Goal: Task Accomplishment & Management: Use online tool/utility

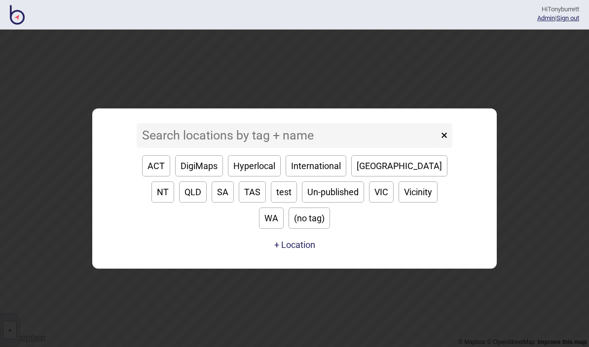
click at [180, 148] on input at bounding box center [288, 135] width 302 height 25
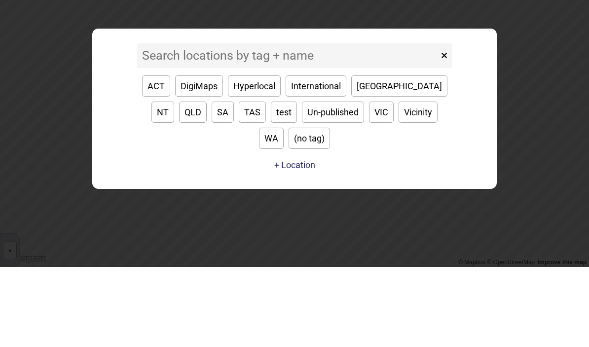
click at [169, 123] on input at bounding box center [288, 135] width 302 height 25
type input "Ey"
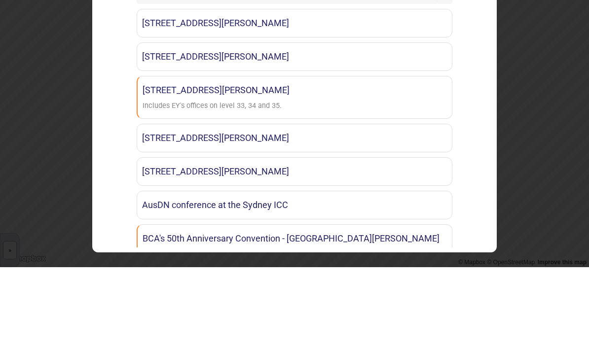
click at [250, 122] on link "[STREET_ADDRESS][PERSON_NAME]" at bounding box center [295, 136] width 316 height 29
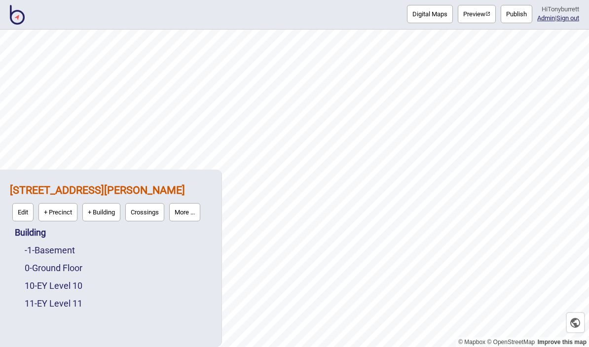
click at [60, 290] on link "10 - EY Level 10" at bounding box center [54, 286] width 58 height 10
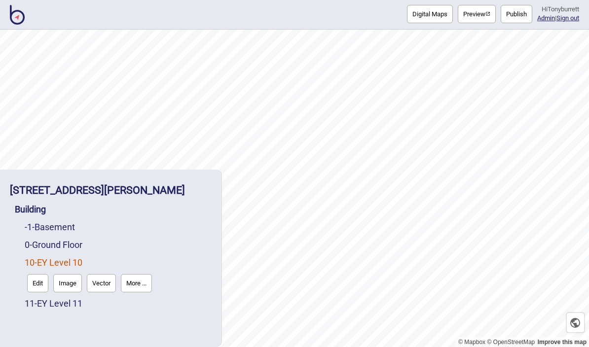
click at [40, 286] on button "Edit" at bounding box center [37, 283] width 21 height 18
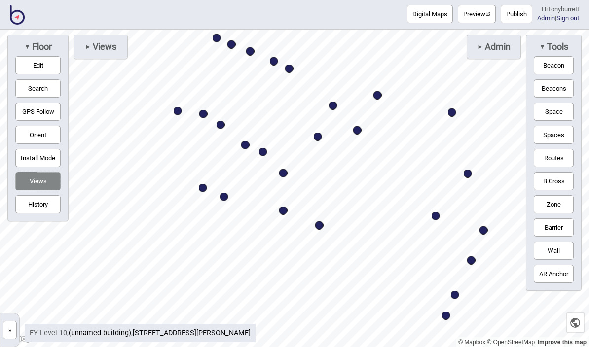
click at [16, 332] on button "»" at bounding box center [10, 330] width 14 height 18
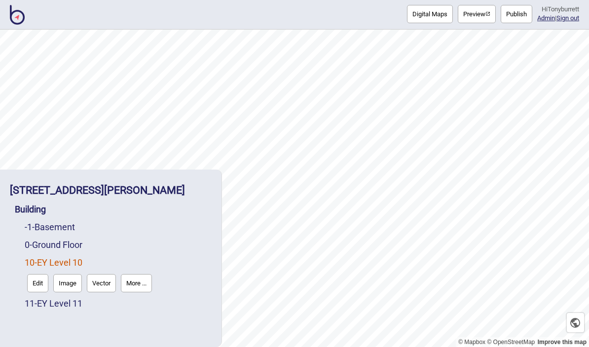
click at [61, 309] on link "11 - EY Level 11" at bounding box center [54, 303] width 58 height 10
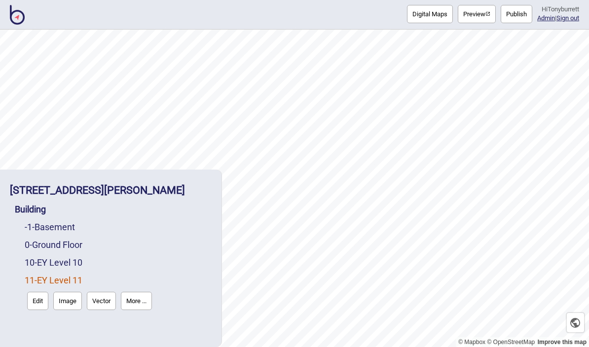
click at [62, 264] on link "10 - EY Level 10" at bounding box center [54, 262] width 58 height 10
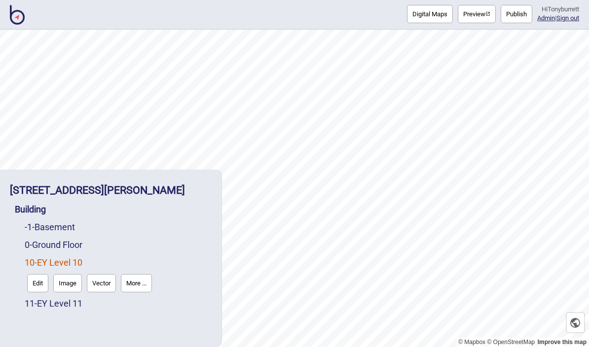
click at [53, 309] on link "11 - EY Level 11" at bounding box center [54, 303] width 58 height 10
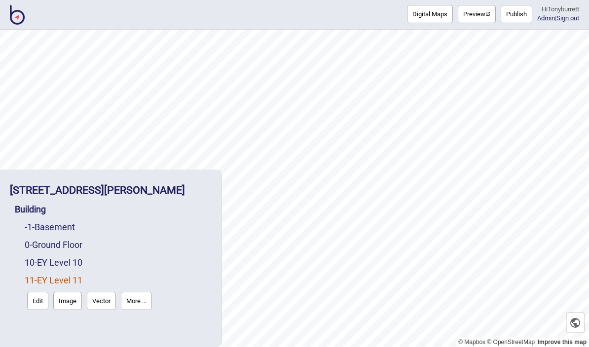
click at [69, 266] on link "10 - EY Level 10" at bounding box center [54, 262] width 58 height 10
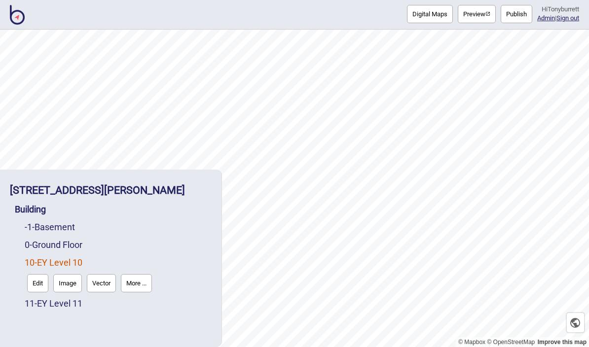
click at [65, 306] on link "11 - EY Level 11" at bounding box center [54, 303] width 58 height 10
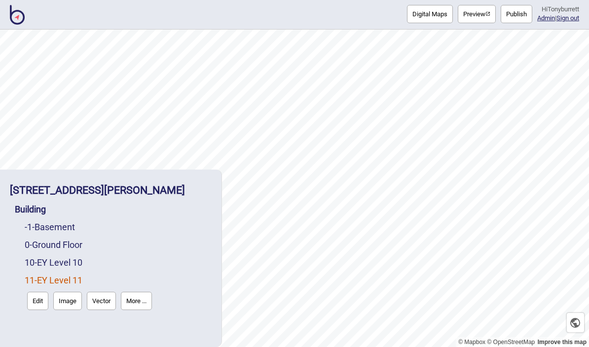
click at [61, 276] on link "11 - EY Level 11" at bounding box center [54, 280] width 58 height 10
click at [62, 266] on link "10 - EY Level 10" at bounding box center [54, 262] width 58 height 10
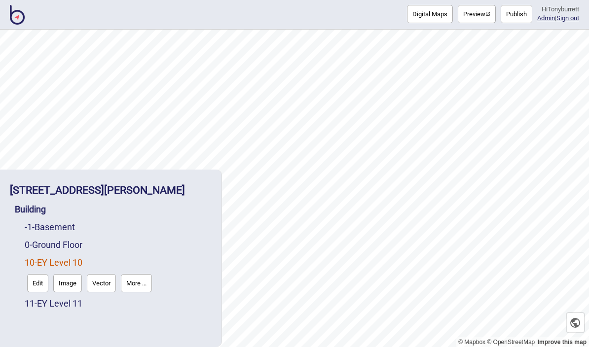
click at [63, 306] on link "11 - EY Level 11" at bounding box center [54, 303] width 58 height 10
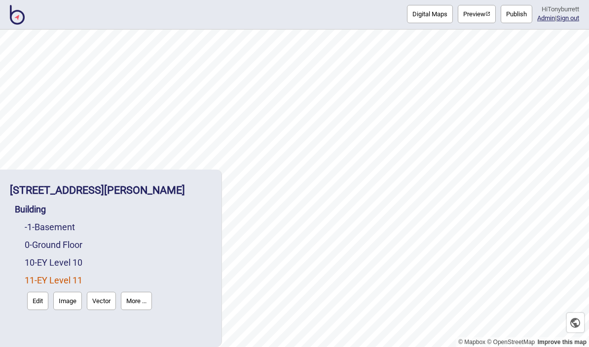
click at [72, 276] on link "11 - EY Level 11" at bounding box center [54, 280] width 58 height 10
click at [70, 267] on link "10 - EY Level 10" at bounding box center [54, 262] width 58 height 10
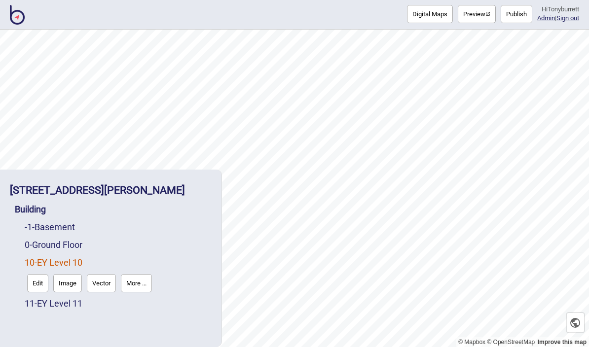
click at [64, 309] on link "11 - EY Level 11" at bounding box center [54, 303] width 58 height 10
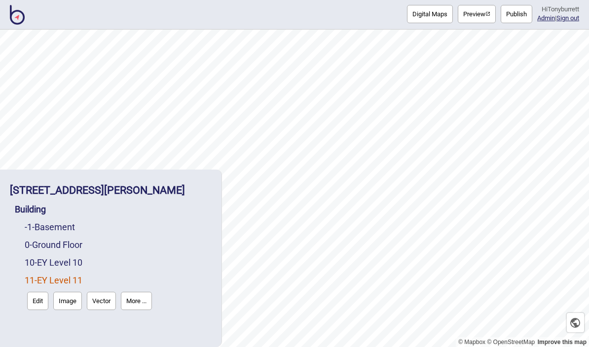
click at [65, 265] on link "10 - EY Level 10" at bounding box center [54, 262] width 58 height 10
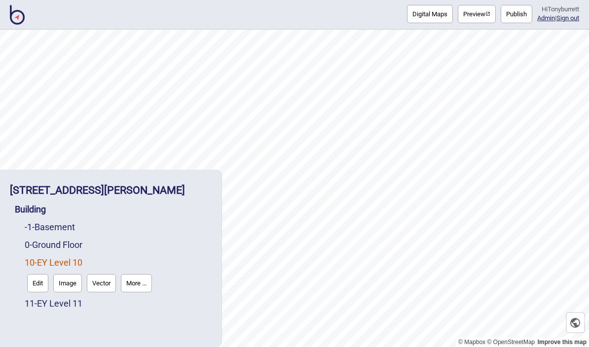
click at [64, 309] on link "11 - EY Level 11" at bounding box center [54, 303] width 58 height 10
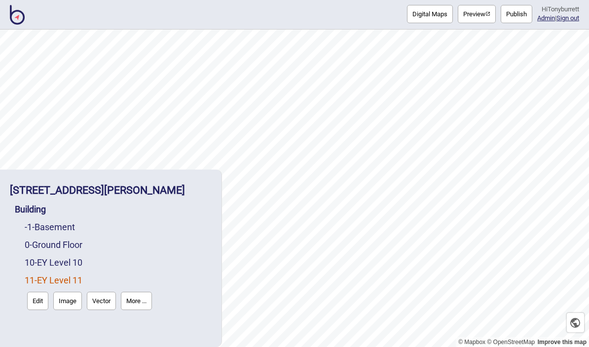
click at [74, 266] on link "10 - EY Level 10" at bounding box center [54, 262] width 58 height 10
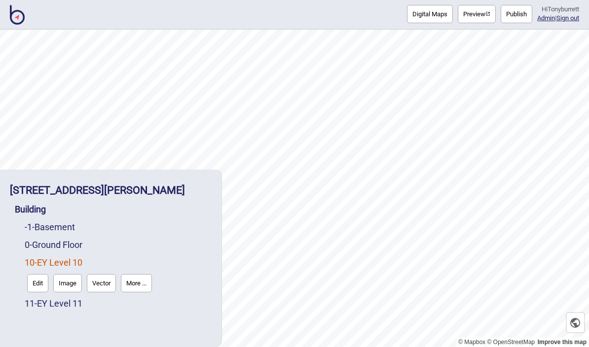
click at [63, 308] on link "11 - EY Level 11" at bounding box center [54, 303] width 58 height 10
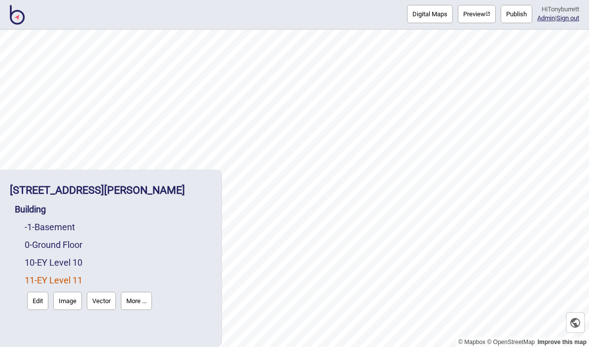
click at [69, 266] on link "10 - EY Level 10" at bounding box center [54, 262] width 58 height 10
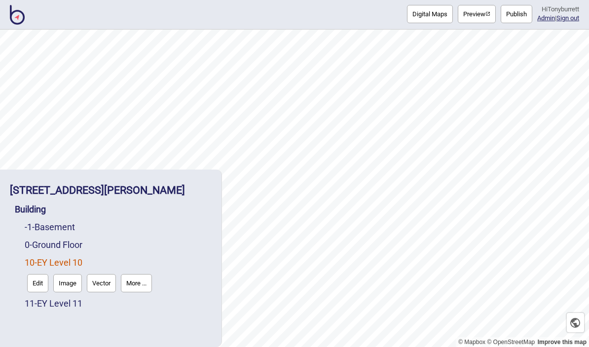
click at [65, 308] on link "11 - EY Level 11" at bounding box center [54, 303] width 58 height 10
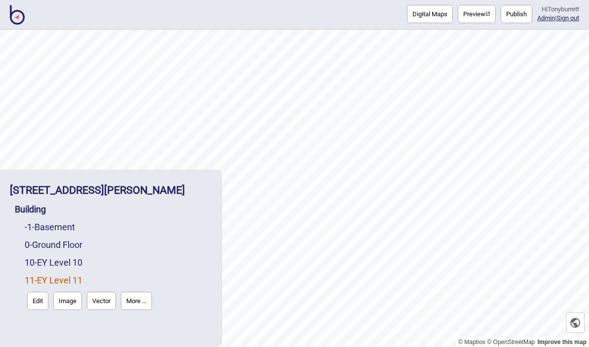
click at [71, 266] on link "10 - EY Level 10" at bounding box center [54, 262] width 58 height 10
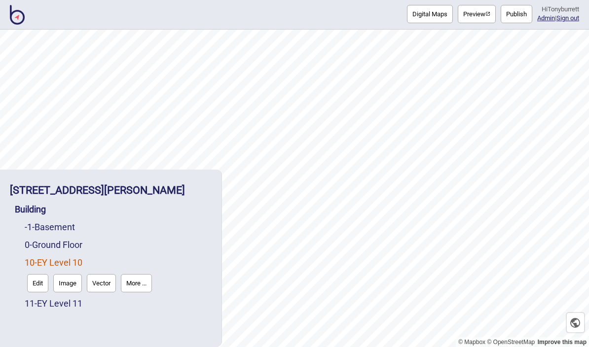
click at [67, 302] on link "11 - EY Level 11" at bounding box center [54, 303] width 58 height 10
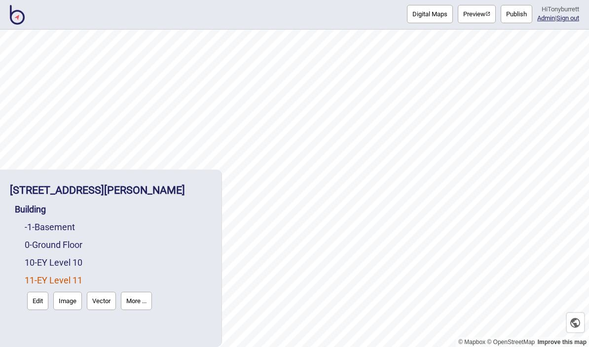
click at [74, 265] on link "10 - EY Level 10" at bounding box center [54, 262] width 58 height 10
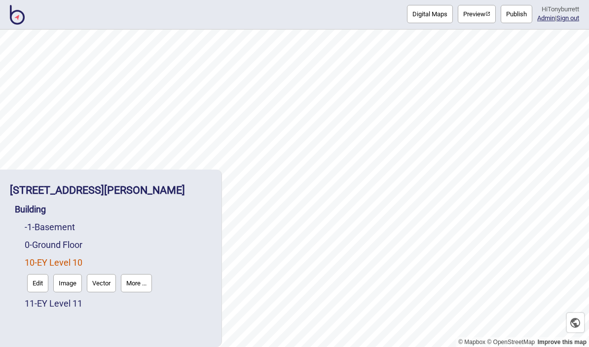
click at [71, 306] on link "11 - EY Level 11" at bounding box center [54, 303] width 58 height 10
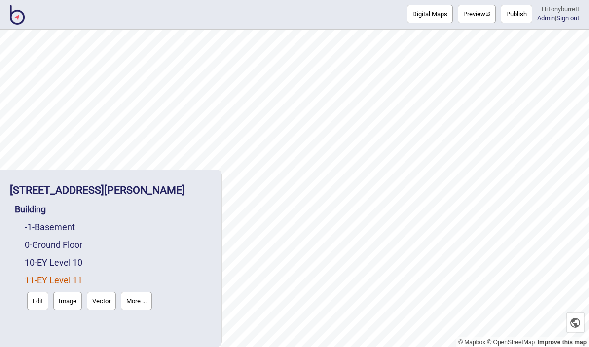
click at [73, 266] on link "10 - EY Level 10" at bounding box center [54, 262] width 58 height 10
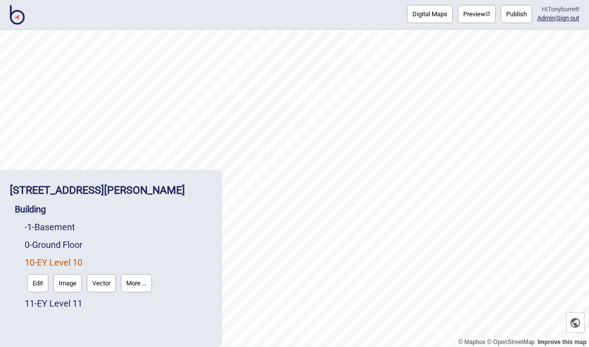
click at [24, 13] on img at bounding box center [17, 15] width 15 height 20
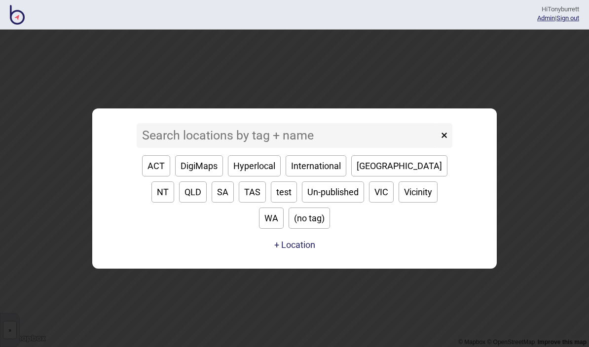
click at [179, 144] on input at bounding box center [288, 135] width 302 height 25
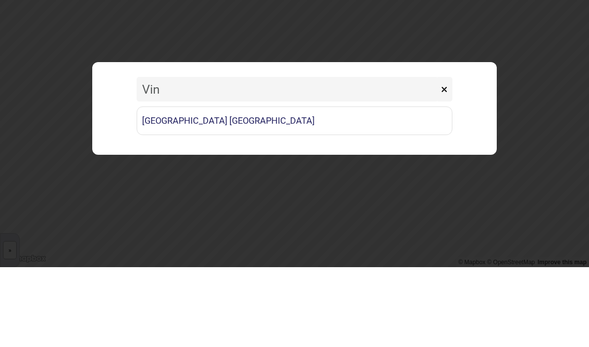
type input "Vinc"
click at [222, 186] on link "[GEOGRAPHIC_DATA] [GEOGRAPHIC_DATA]" at bounding box center [295, 200] width 316 height 29
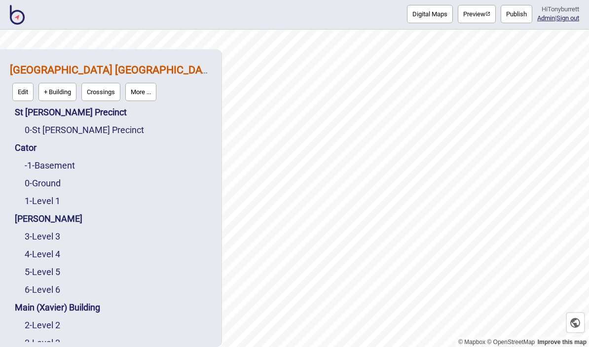
click at [149, 83] on button "More ..." at bounding box center [140, 92] width 31 height 18
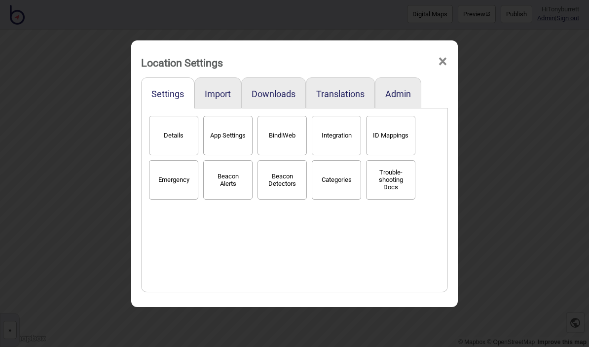
click at [282, 130] on button "BindiWeb" at bounding box center [281, 135] width 49 height 39
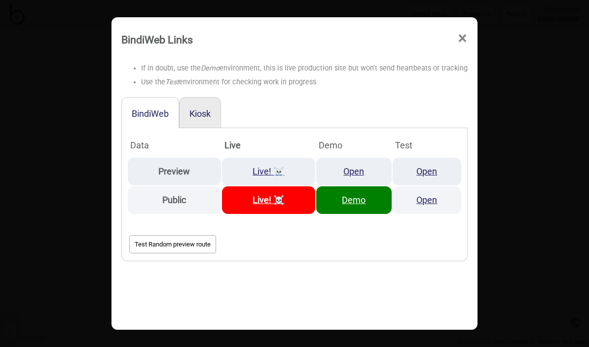
click at [358, 166] on link "Open" at bounding box center [353, 171] width 21 height 10
click at [457, 31] on span "×" at bounding box center [462, 38] width 10 height 33
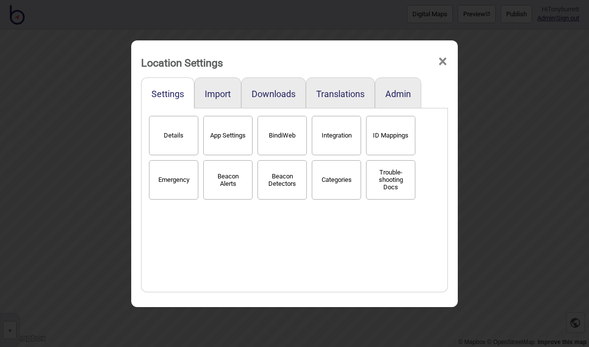
click at [444, 54] on span "×" at bounding box center [442, 61] width 10 height 33
